Goal: Transaction & Acquisition: Purchase product/service

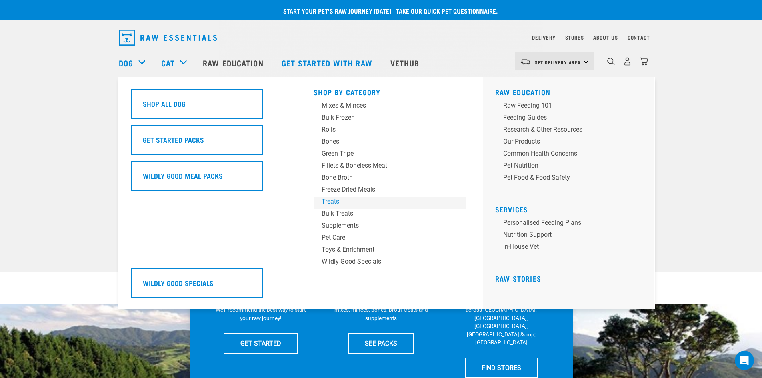
click at [332, 201] on div "Treats" at bounding box center [383, 202] width 125 height 10
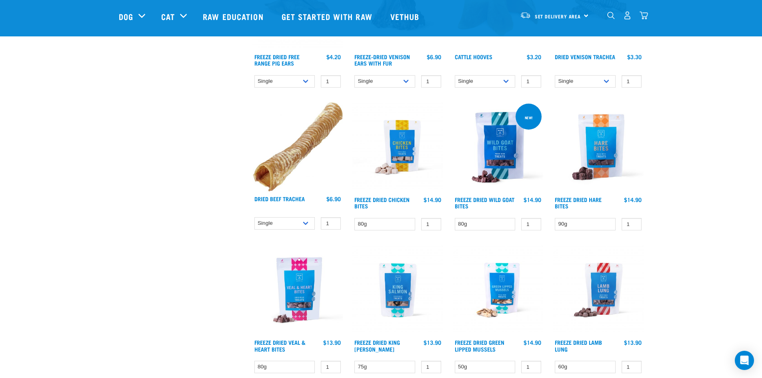
scroll to position [920, 0]
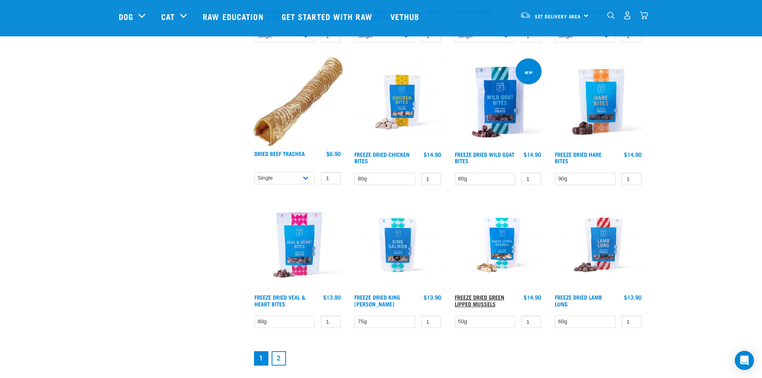
click at [486, 300] on link "Freeze Dried Green Lipped Mussels" at bounding box center [480, 299] width 50 height 9
